Goal: Register for event/course

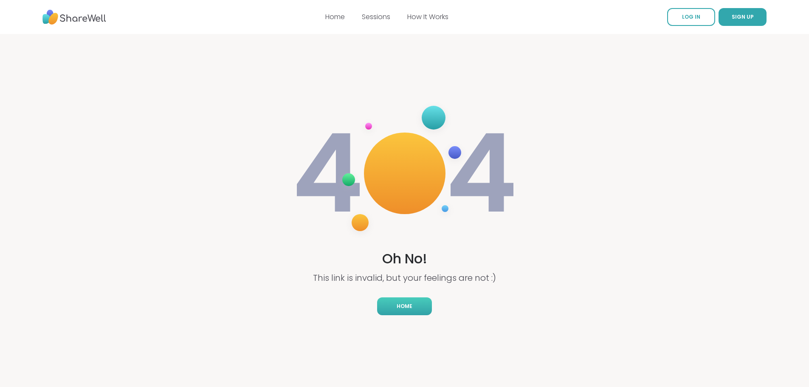
click at [417, 302] on link "Home" at bounding box center [404, 306] width 55 height 18
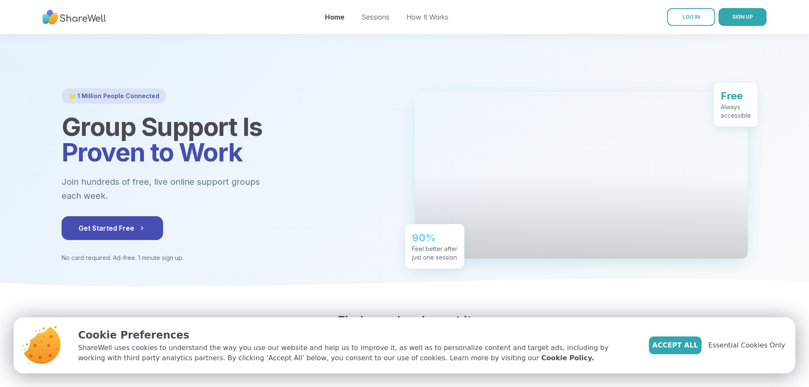
scroll to position [127, 0]
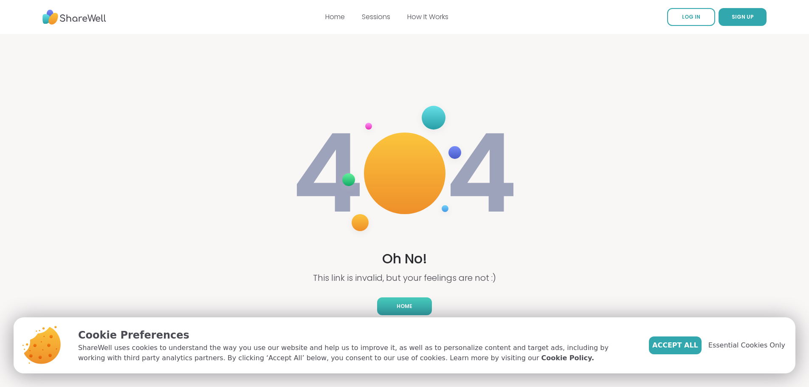
click at [406, 308] on span "Home" at bounding box center [405, 306] width 16 height 8
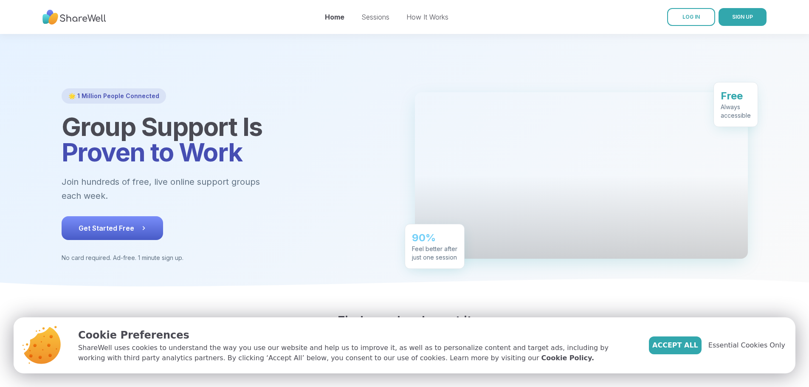
click at [68, 240] on button "Get Started Free" at bounding box center [113, 228] width 102 height 24
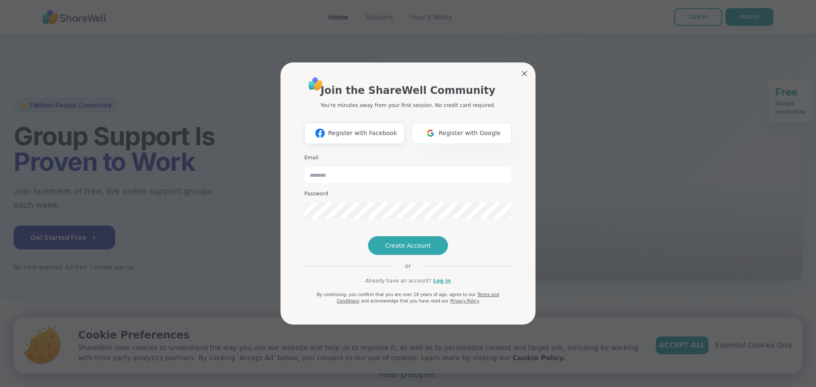
click at [468, 129] on span "Register with Google" at bounding box center [469, 133] width 62 height 9
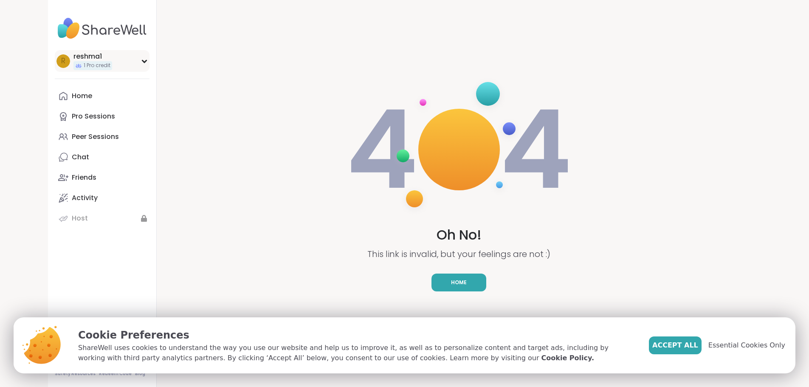
click at [84, 65] on span "1 Pro credit" at bounding box center [97, 65] width 27 height 7
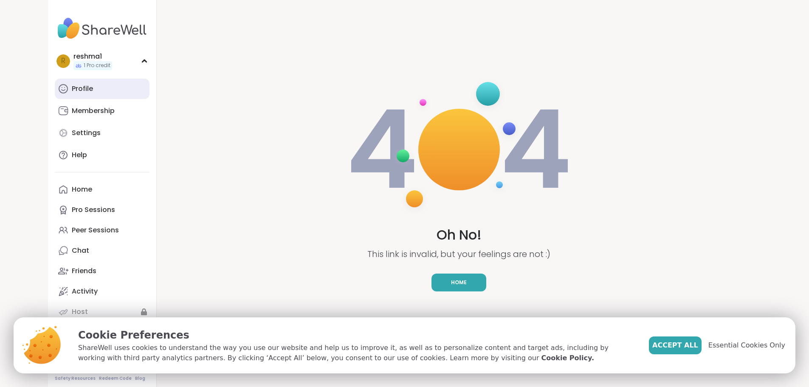
click at [72, 88] on div "Profile" at bounding box center [82, 88] width 21 height 9
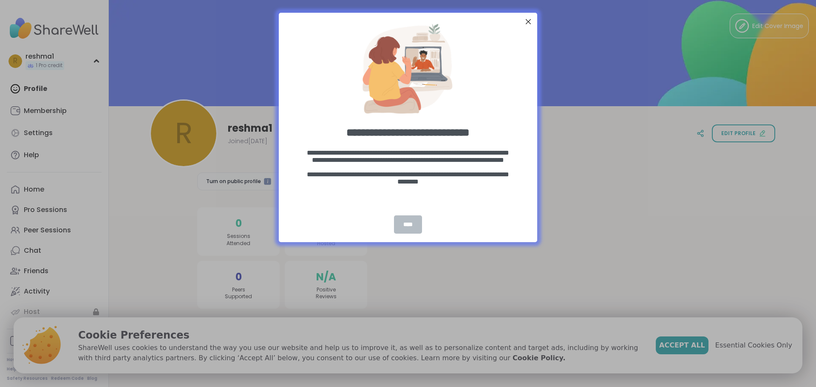
click at [405, 231] on div "****" at bounding box center [408, 224] width 28 height 18
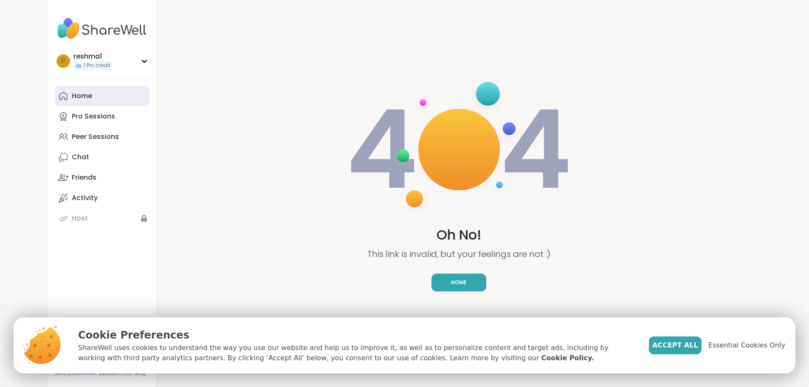
click at [55, 98] on link "Home" at bounding box center [102, 96] width 95 height 20
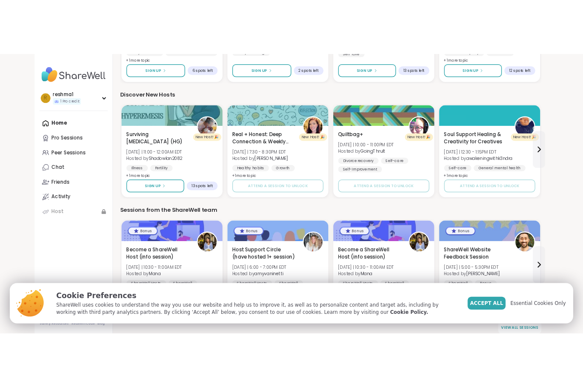
scroll to position [370, 0]
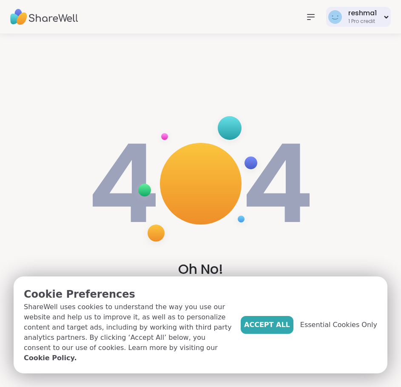
click at [363, 19] on div "1 Pro credit" at bounding box center [362, 21] width 28 height 7
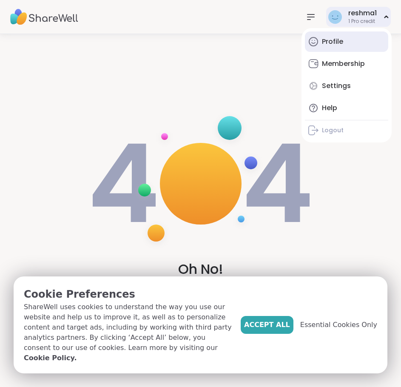
click at [335, 42] on div "Profile" at bounding box center [332, 41] width 21 height 9
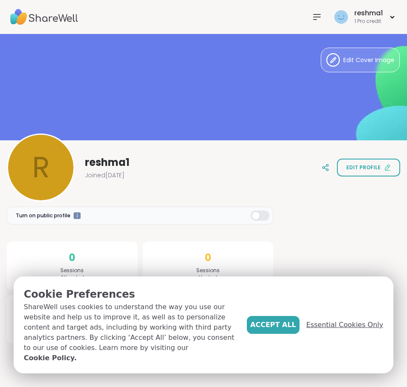
click at [326, 330] on span "Essential Cookies Only" at bounding box center [344, 324] width 77 height 10
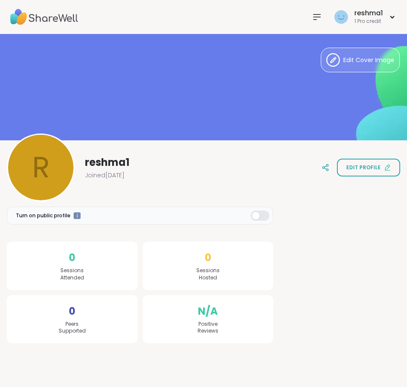
click at [257, 218] on div at bounding box center [260, 215] width 19 height 10
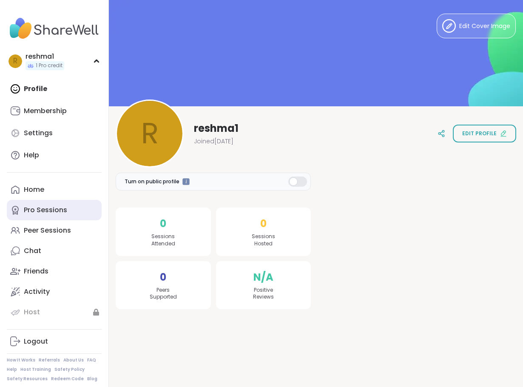
click at [44, 212] on div "Pro Sessions" at bounding box center [45, 209] width 43 height 9
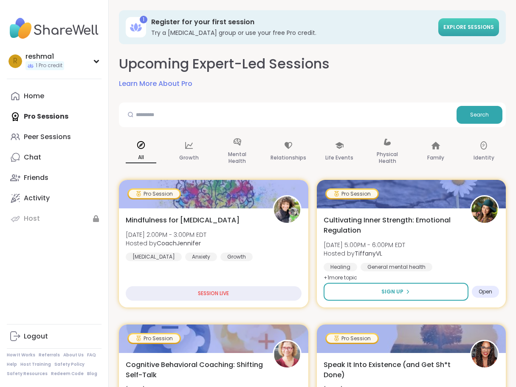
click at [474, 28] on span "Explore sessions" at bounding box center [469, 26] width 51 height 7
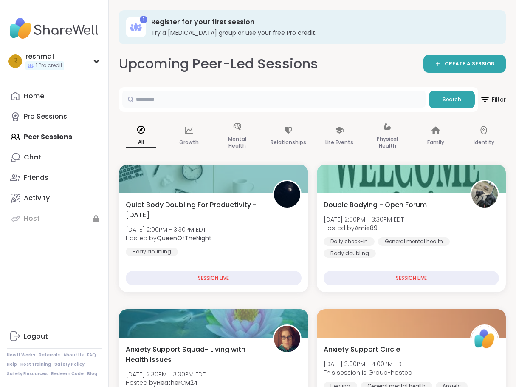
click at [195, 99] on input "text" at bounding box center [273, 98] width 303 height 17
paste input "**********"
type input "**********"
click at [457, 102] on span "Search" at bounding box center [452, 100] width 19 height 8
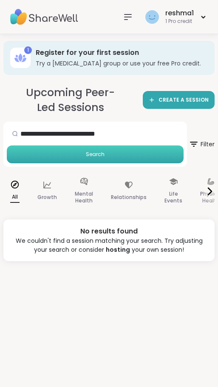
click at [100, 149] on button "Search" at bounding box center [95, 154] width 177 height 18
click at [95, 156] on span "Search" at bounding box center [95, 154] width 19 height 8
